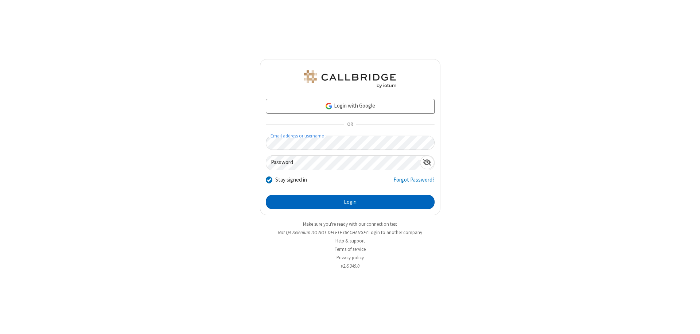
click at [350, 202] on button "Login" at bounding box center [350, 202] width 169 height 15
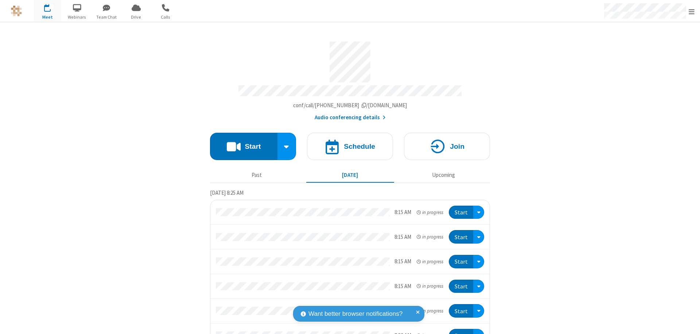
click at [241, 143] on button "Start" at bounding box center [243, 146] width 67 height 27
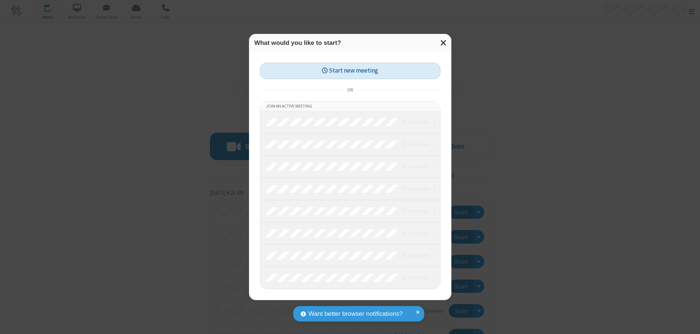
click at [350, 71] on button "Start new meeting" at bounding box center [350, 71] width 180 height 16
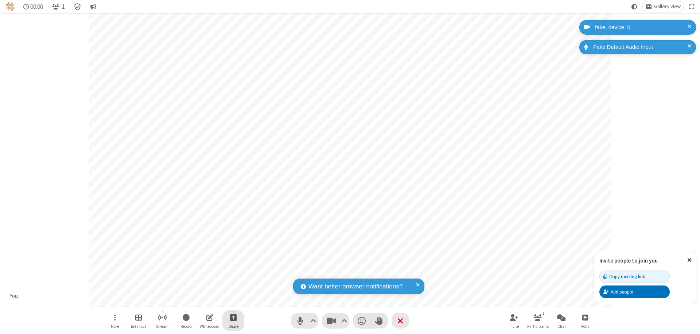
click at [233, 317] on span "Start sharing" at bounding box center [233, 317] width 7 height 9
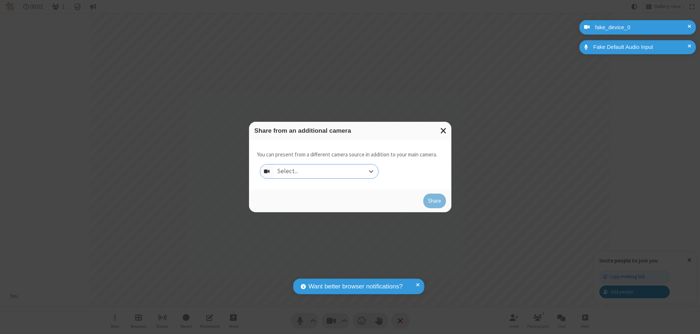
click at [326, 171] on div "Select..." at bounding box center [325, 171] width 105 height 14
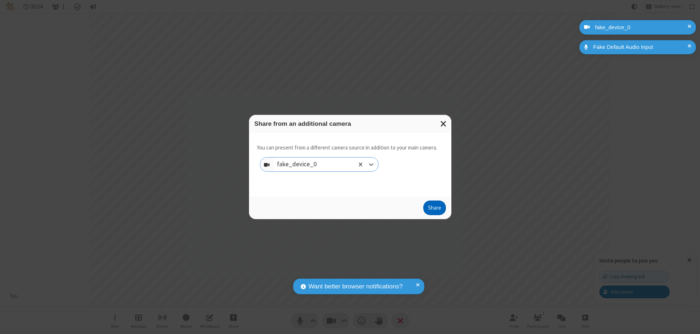
click at [434, 209] on button "Share" at bounding box center [434, 207] width 23 height 15
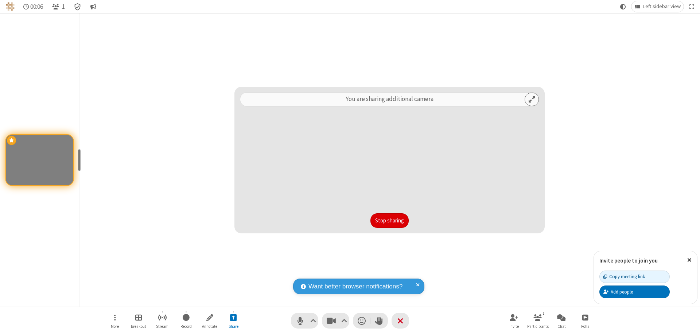
click at [389, 221] on button "Stop sharing" at bounding box center [389, 220] width 38 height 15
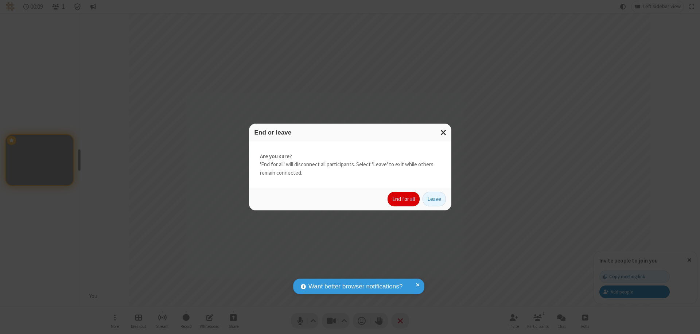
click at [404, 199] on button "End for all" at bounding box center [403, 199] width 32 height 15
